Goal: Task Accomplishment & Management: Use online tool/utility

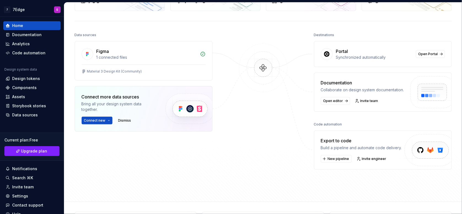
scroll to position [81, 0]
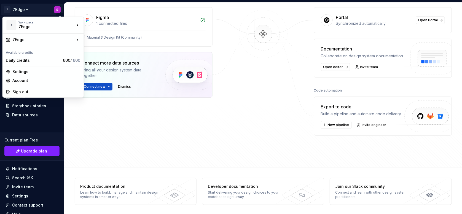
click at [54, 9] on html "7 7Edge S Home Documentation Analytics Code automation Design system data Desig…" at bounding box center [231, 107] width 462 height 214
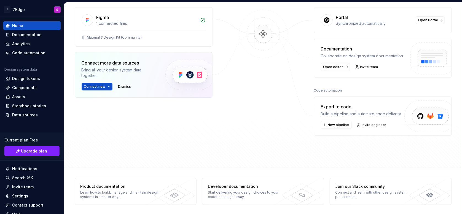
click at [125, 138] on html "7 7Edge S Home Documentation Analytics Code automation Design system data Desig…" at bounding box center [231, 107] width 462 height 214
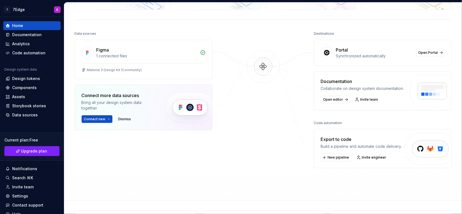
scroll to position [49, 0]
click at [369, 156] on span "Invite engineer" at bounding box center [374, 157] width 25 height 4
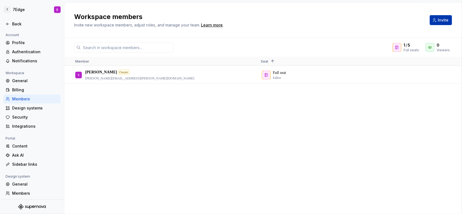
click at [439, 23] on button "Invite" at bounding box center [440, 20] width 22 height 10
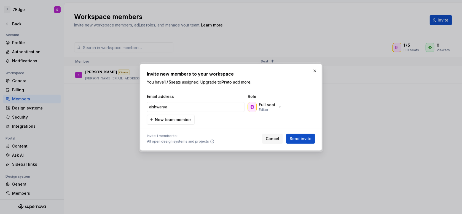
type input "aishwarya"
click at [270, 109] on div "Full seat Editor" at bounding box center [267, 107] width 17 height 10
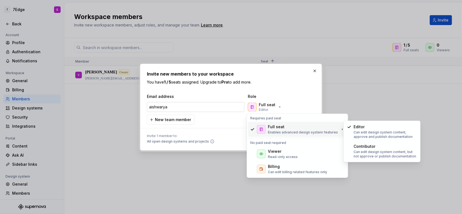
click at [194, 107] on input "aishwarya" at bounding box center [196, 107] width 98 height 10
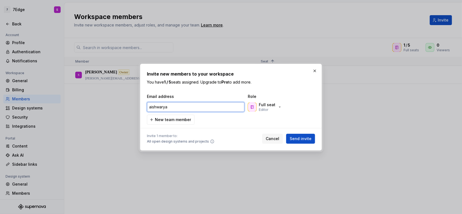
drag, startPoint x: 194, startPoint y: 109, endPoint x: 141, endPoint y: 106, distance: 53.5
click at [141, 106] on div "Invite new members to your workspace You have 1 / 5 seats assigned. Upgrade to …" at bounding box center [231, 107] width 182 height 87
click at [198, 108] on input "email" at bounding box center [196, 107] width 98 height 10
paste input "[EMAIL_ADDRESS][DOMAIN_NAME]"
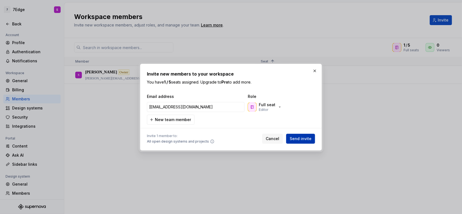
click at [301, 136] on span "Send invite" at bounding box center [301, 139] width 22 height 6
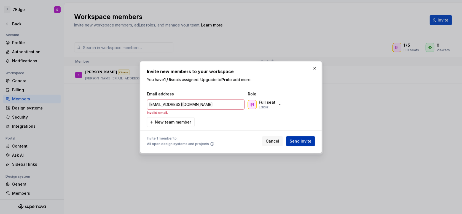
click at [301, 136] on button "Send invite" at bounding box center [300, 141] width 29 height 10
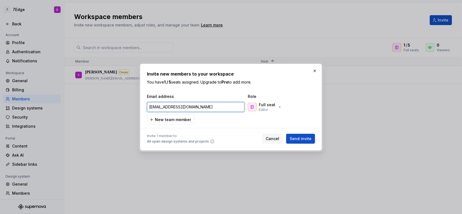
type input "[EMAIL_ADDRESS][DOMAIN_NAME]"
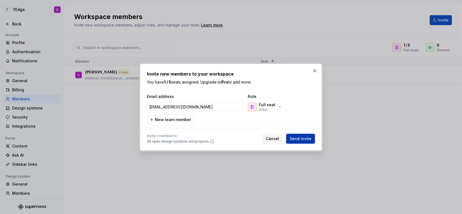
click at [294, 138] on span "Send invite" at bounding box center [301, 139] width 22 height 6
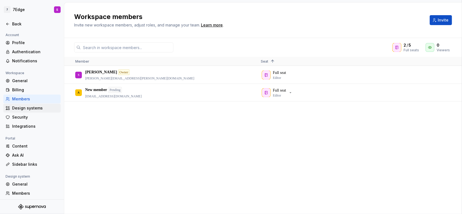
click at [23, 110] on div "Design systems" at bounding box center [35, 108] width 46 height 6
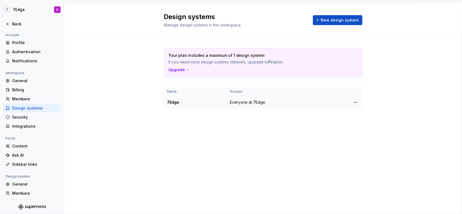
click at [247, 106] on td "Everyone at 7Edge" at bounding box center [268, 102] width 82 height 12
click at [355, 100] on html "7 7Edge S Back Account Profile Authentication Notifications Workspace General B…" at bounding box center [231, 107] width 462 height 214
click at [210, 139] on html "7 7Edge S Back Account Profile Authentication Notifications Workspace General B…" at bounding box center [231, 107] width 462 height 214
click at [18, 42] on div "Profile" at bounding box center [35, 43] width 46 height 6
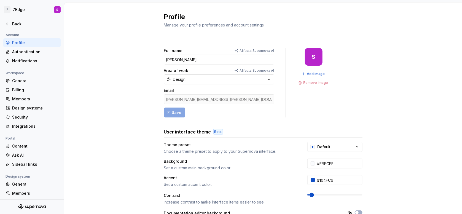
click at [256, 77] on button "Design" at bounding box center [219, 79] width 110 height 10
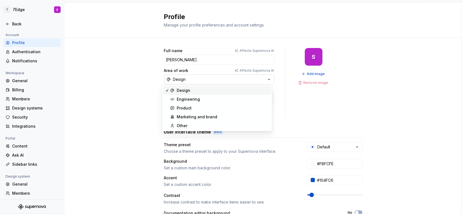
click at [256, 77] on button "Design" at bounding box center [219, 79] width 110 height 10
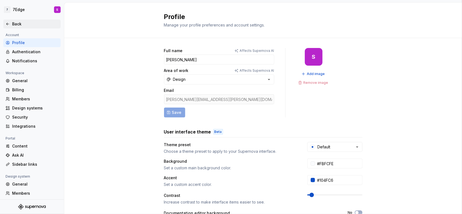
click at [25, 21] on div "Back" at bounding box center [35, 24] width 46 height 6
click at [7, 24] on icon at bounding box center [7, 24] width 2 height 2
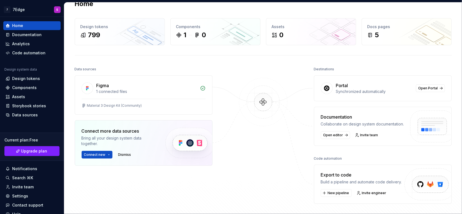
scroll to position [2, 0]
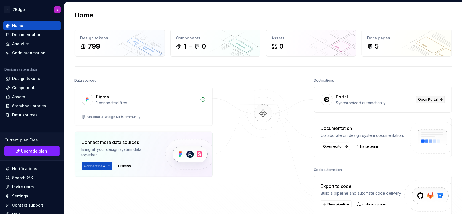
click at [438, 98] on link "Open Portal" at bounding box center [430, 100] width 29 height 8
click at [113, 105] on div "1 connected files" at bounding box center [146, 103] width 100 height 6
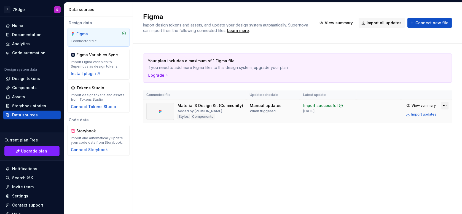
click at [442, 108] on html "7 7Edge S Home Documentation Analytics Code automation Design system data Desig…" at bounding box center [231, 107] width 462 height 214
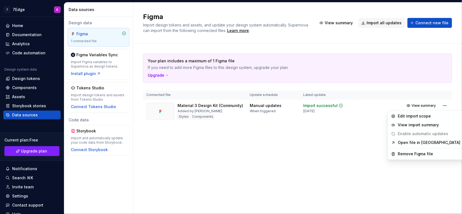
click at [272, 180] on html "7 7Edge S Home Documentation Analytics Code automation Design system data Desig…" at bounding box center [231, 107] width 462 height 214
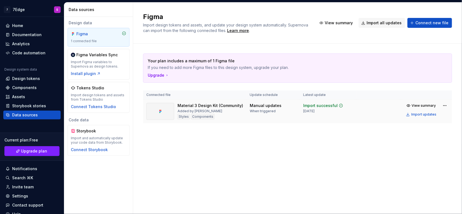
click at [160, 110] on icon at bounding box center [160, 110] width 1 height 1
click at [211, 112] on div "Material 3 Design Kit (Community) Added by [PERSON_NAME] Styles Components" at bounding box center [210, 111] width 66 height 17
click at [210, 118] on div "Components" at bounding box center [202, 117] width 23 height 6
click at [210, 117] on div "Components" at bounding box center [202, 117] width 23 height 6
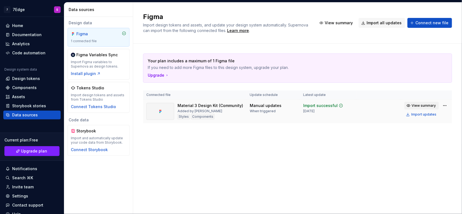
click at [425, 104] on span "View summary" at bounding box center [424, 105] width 24 height 4
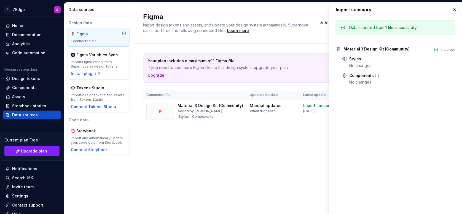
click at [366, 82] on div "No changes" at bounding box center [402, 82] width 106 height 6
click at [453, 14] on div "Import summary" at bounding box center [395, 9] width 133 height 14
click at [453, 12] on button "button" at bounding box center [455, 10] width 8 height 8
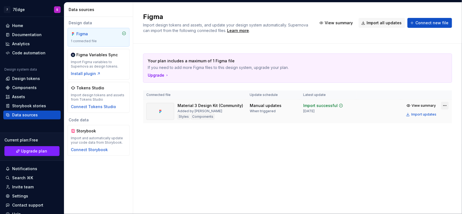
click at [446, 105] on html "7 7Edge S Home Documentation Analytics Code automation Design system data Desig…" at bounding box center [231, 107] width 462 height 214
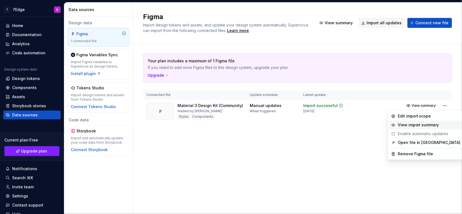
click at [434, 127] on div "View import summary" at bounding box center [429, 125] width 63 height 6
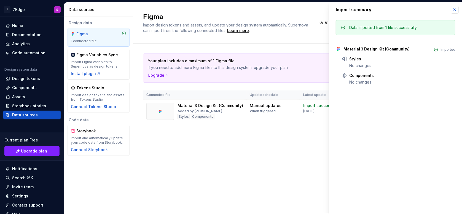
click at [456, 11] on button "button" at bounding box center [455, 10] width 8 height 8
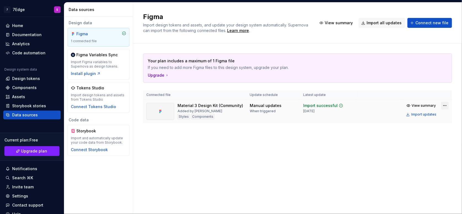
click at [444, 104] on html "7 7Edge S Home Documentation Analytics Code automation Design system data Desig…" at bounding box center [231, 107] width 462 height 214
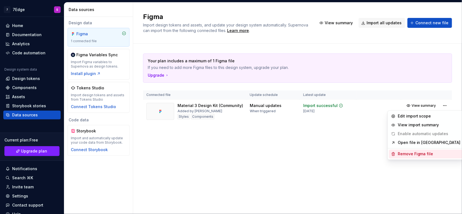
click at [404, 153] on div "Remove Figma file" at bounding box center [429, 154] width 63 height 6
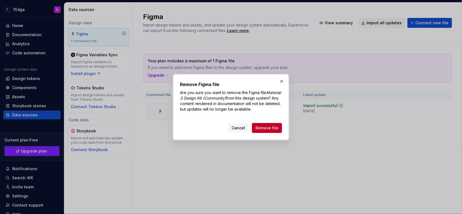
click at [264, 122] on div "Cancel Remove file" at bounding box center [231, 127] width 102 height 12
click at [266, 129] on span "Remove file" at bounding box center [266, 128] width 23 height 6
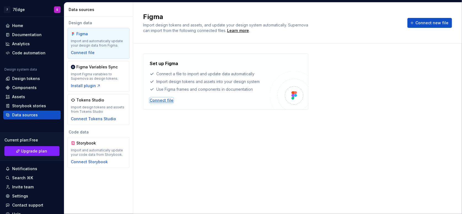
click at [168, 100] on div "Connect file" at bounding box center [162, 101] width 24 height 6
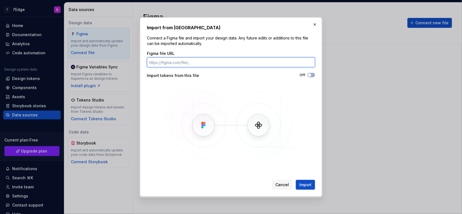
paste input "[URL][DOMAIN_NAME]"
type input "[URL][DOMAIN_NAME]"
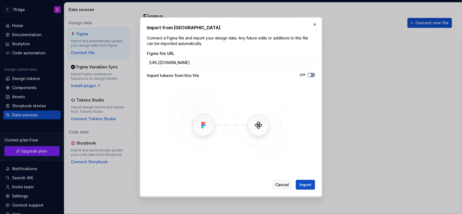
click at [310, 74] on span "button" at bounding box center [309, 74] width 3 height 3
click at [302, 185] on span "Import" at bounding box center [305, 185] width 12 height 6
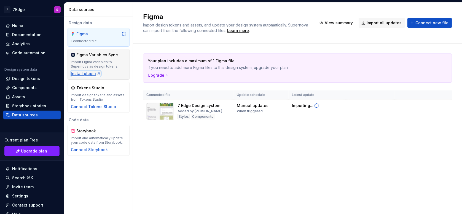
click at [92, 74] on div "Install plugin" at bounding box center [86, 74] width 30 height 6
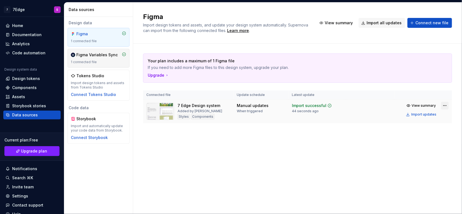
click at [445, 104] on html "7 7Edge S Home Documentation Analytics Code automation Design system data Desig…" at bounding box center [231, 107] width 462 height 214
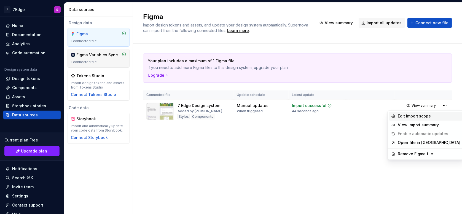
click at [431, 115] on div "Edit import scope" at bounding box center [429, 116] width 63 height 6
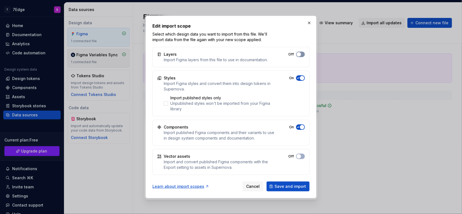
click at [301, 55] on button "Off" at bounding box center [300, 55] width 9 height 6
click at [302, 161] on div "Vector assets Import and convert published Figma components with the Export set…" at bounding box center [230, 162] width 157 height 26
click at [302, 156] on button "On" at bounding box center [300, 156] width 9 height 6
click at [300, 183] on button "Save and import" at bounding box center [287, 186] width 43 height 10
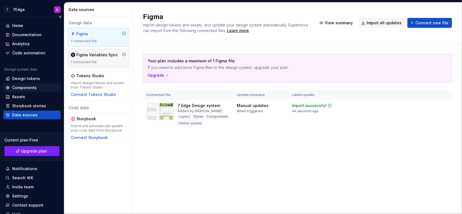
click at [25, 87] on div "Components" at bounding box center [24, 88] width 25 height 6
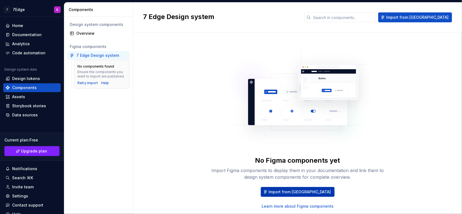
click at [289, 191] on span "Import from [GEOGRAPHIC_DATA]" at bounding box center [300, 192] width 62 height 6
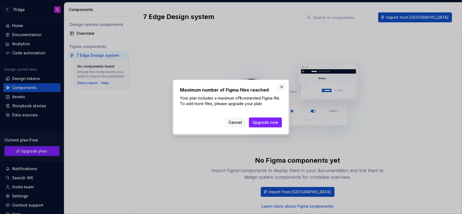
click at [279, 88] on button "button" at bounding box center [282, 87] width 8 height 8
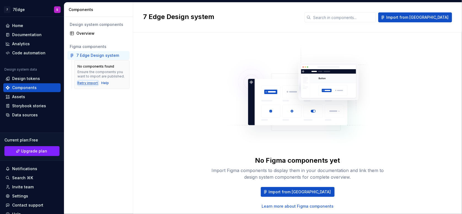
click at [84, 82] on div "Retry import" at bounding box center [88, 83] width 20 height 4
click at [23, 25] on div "Home" at bounding box center [32, 26] width 53 height 6
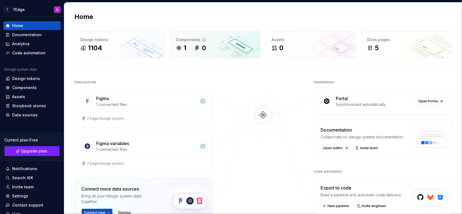
click at [178, 48] on icon at bounding box center [178, 48] width 4 height 4
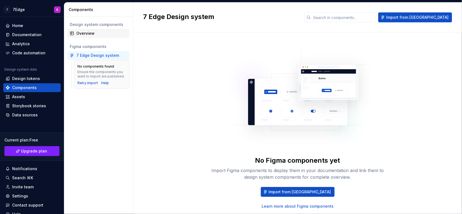
click at [85, 36] on div "Overview" at bounding box center [98, 33] width 62 height 9
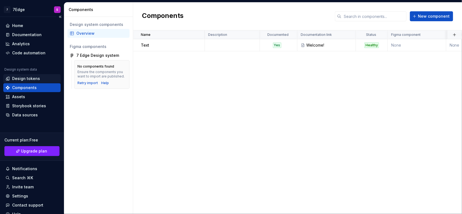
click at [38, 80] on div "Design tokens" at bounding box center [26, 79] width 28 height 6
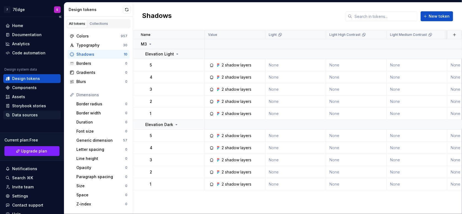
click at [38, 116] on div "Data sources" at bounding box center [32, 115] width 53 height 6
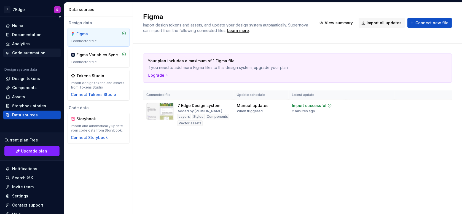
click at [33, 50] on div "Code automation" at bounding box center [28, 53] width 33 height 6
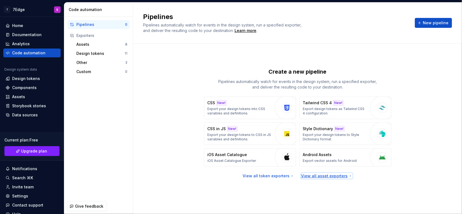
click at [325, 176] on div "View all asset exporters" at bounding box center [327, 176] width 52 height 6
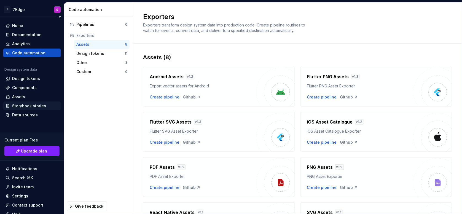
click at [39, 104] on div "Storybook stories" at bounding box center [29, 106] width 34 height 6
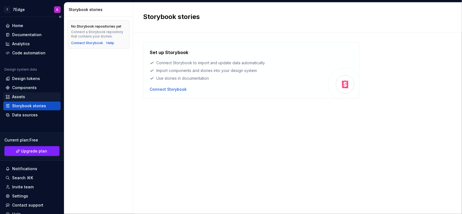
click at [29, 93] on div "Assets" at bounding box center [31, 96] width 57 height 9
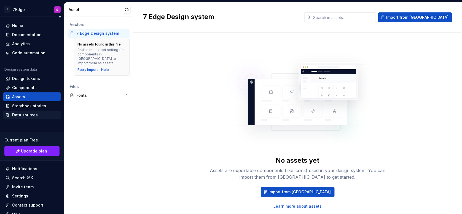
scroll to position [23, 0]
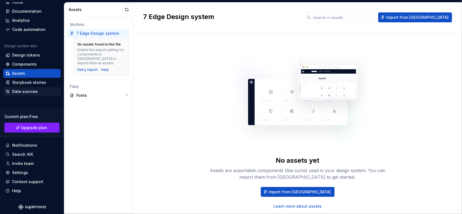
click at [38, 89] on div "Data sources" at bounding box center [32, 92] width 53 height 6
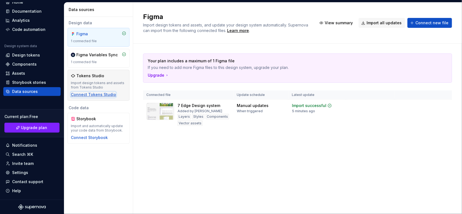
click at [105, 94] on div "Connect Tokens Studio" at bounding box center [93, 95] width 45 height 6
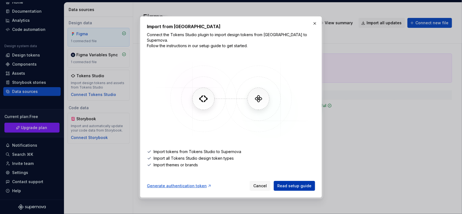
click at [295, 183] on span "Read setup guide" at bounding box center [294, 186] width 34 height 6
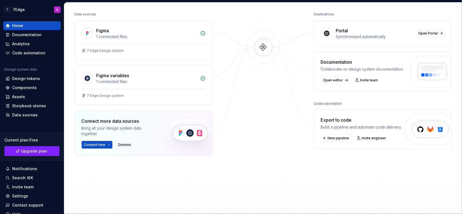
scroll to position [68, 0]
click at [322, 138] on button "New pipeline" at bounding box center [336, 138] width 31 height 8
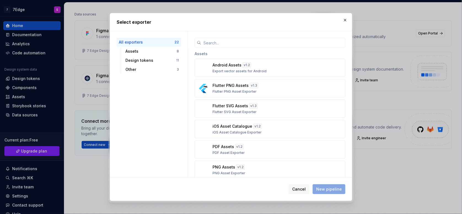
scroll to position [23, 0]
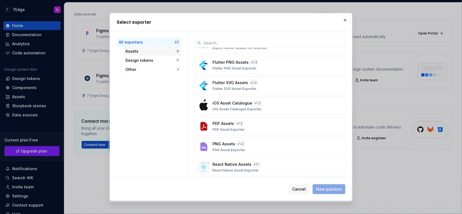
click at [149, 52] on div "Assets" at bounding box center [150, 51] width 51 height 6
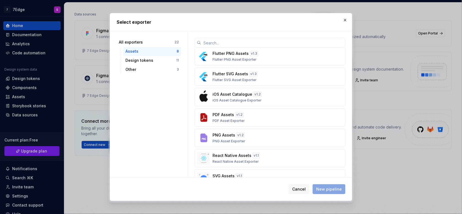
scroll to position [0, 0]
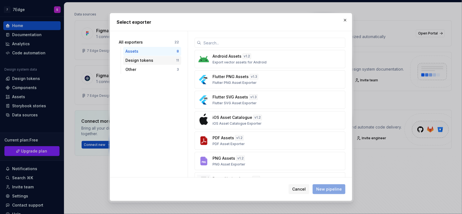
click at [155, 58] on div "Design tokens" at bounding box center [150, 61] width 51 height 6
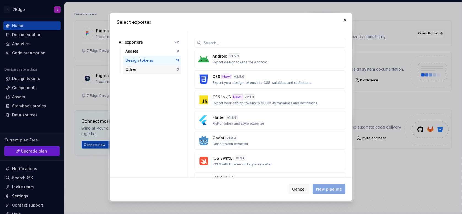
click at [139, 67] on div "Other" at bounding box center [150, 70] width 51 height 6
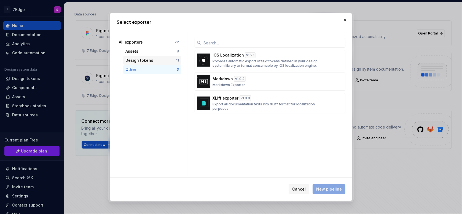
click at [139, 62] on div "Design tokens" at bounding box center [150, 61] width 51 height 6
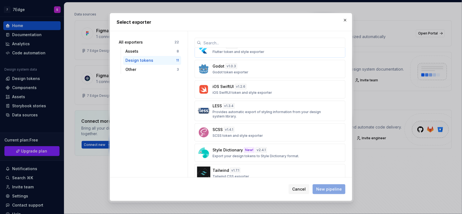
scroll to position [102, 0]
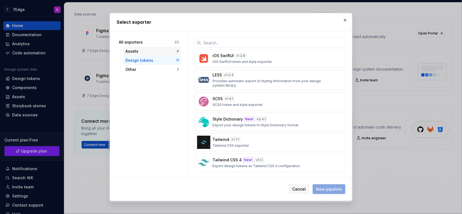
click at [140, 49] on div "Assets" at bounding box center [150, 51] width 51 height 6
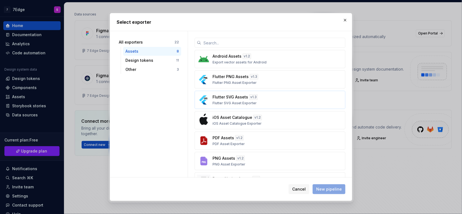
scroll to position [39, 0]
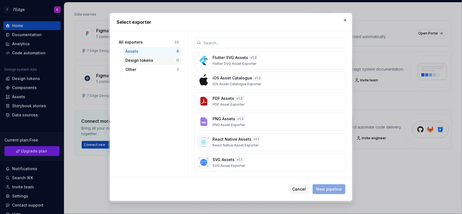
click at [144, 60] on div "Design tokens" at bounding box center [150, 61] width 51 height 6
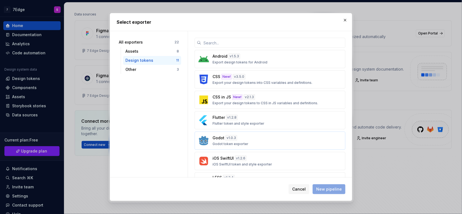
scroll to position [102, 0]
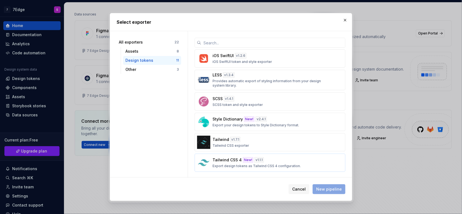
click at [254, 160] on div "v 1.1.1" at bounding box center [258, 160] width 9 height 6
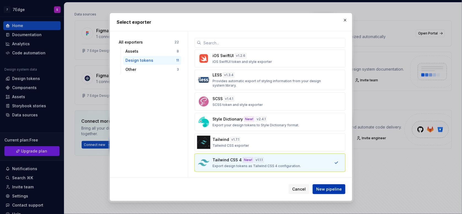
click at [325, 188] on span "New pipeline" at bounding box center [329, 189] width 26 height 6
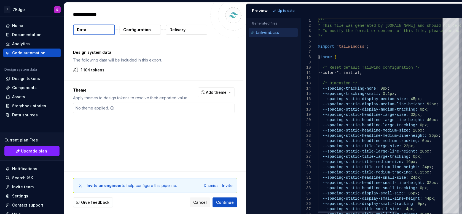
type textarea "*"
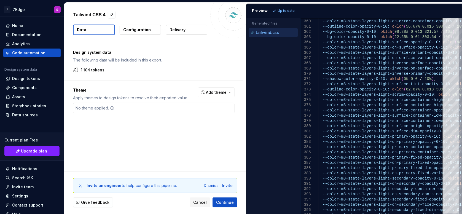
click at [155, 28] on button "Configuration" at bounding box center [140, 30] width 41 height 10
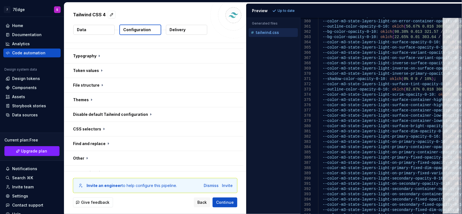
scroll to position [199, 0]
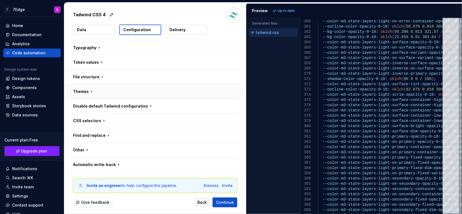
click at [87, 93] on button "button" at bounding box center [153, 91] width 179 height 14
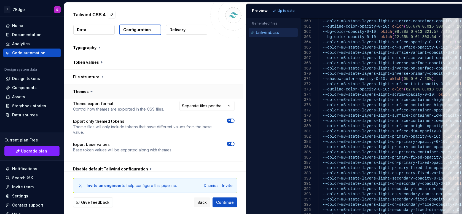
click at [88, 93] on button "button" at bounding box center [153, 91] width 179 height 14
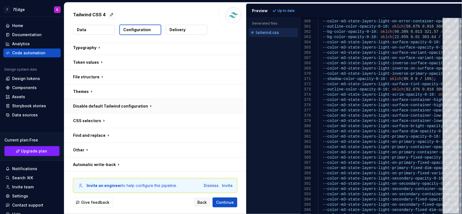
click at [119, 103] on button "button" at bounding box center [153, 106] width 179 height 14
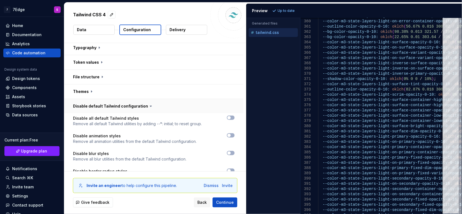
click at [119, 103] on button "button" at bounding box center [153, 106] width 179 height 14
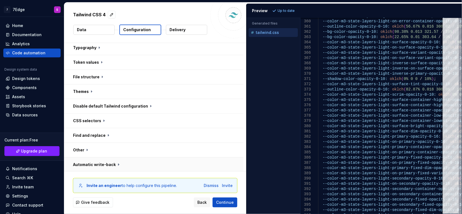
click at [124, 167] on button "button" at bounding box center [153, 164] width 179 height 14
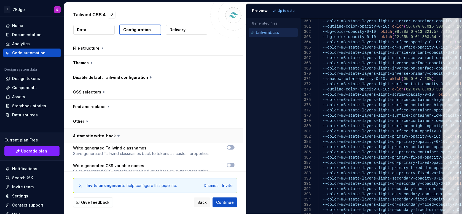
click at [113, 137] on button "button" at bounding box center [153, 136] width 179 height 14
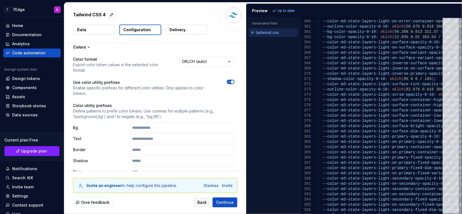
scroll to position [0, 0]
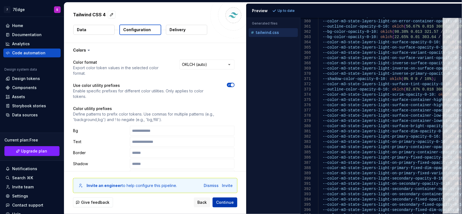
click at [227, 204] on span "Continue" at bounding box center [225, 202] width 18 height 6
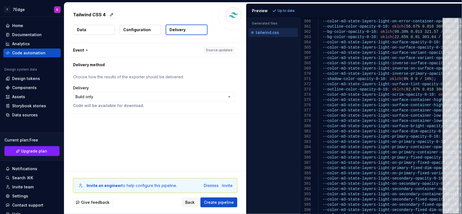
click at [191, 96] on html "**********" at bounding box center [231, 107] width 462 height 214
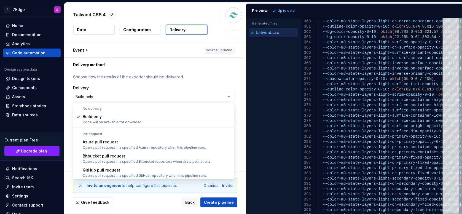
select select "*****"
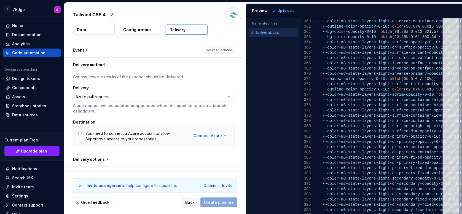
click at [107, 156] on button "button" at bounding box center [153, 159] width 179 height 14
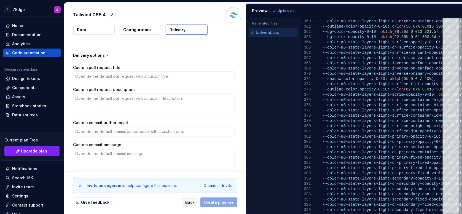
scroll to position [125, 0]
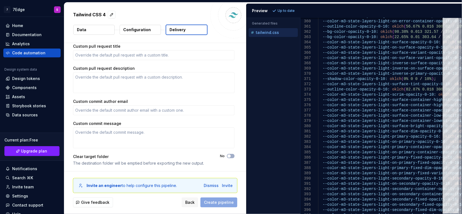
type textarea "*"
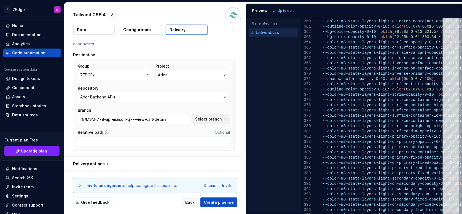
scroll to position [0, 0]
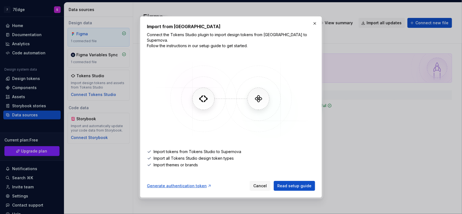
scroll to position [23, 0]
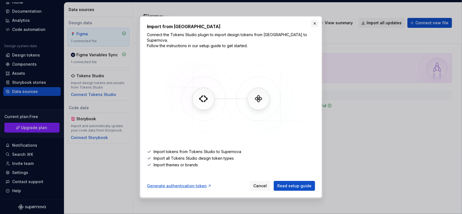
click at [317, 27] on button "button" at bounding box center [315, 24] width 8 height 8
